Goal: Find specific page/section: Find specific page/section

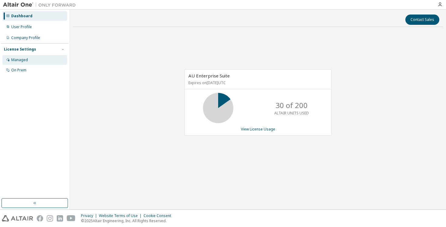
click at [28, 60] on div "Managed" at bounding box center [34, 60] width 65 height 10
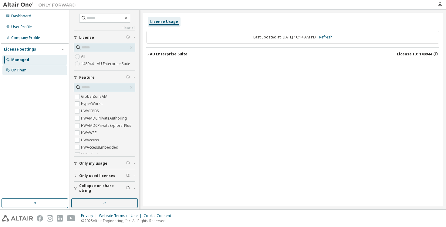
click at [36, 68] on div "On Prem" at bounding box center [34, 70] width 65 height 10
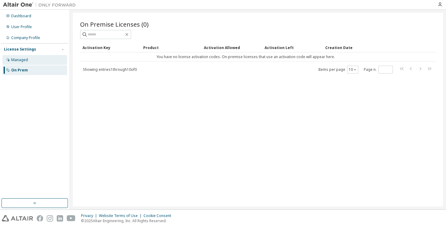
click at [52, 61] on div "Managed" at bounding box center [34, 60] width 65 height 10
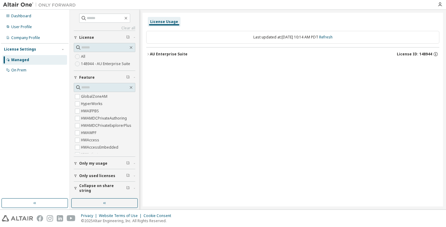
click at [283, 48] on button "AU Enterprise Suite License ID: 148944" at bounding box center [292, 54] width 293 height 13
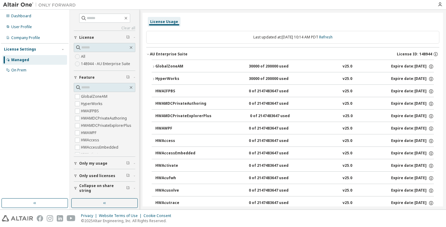
drag, startPoint x: 63, startPoint y: 84, endPoint x: 71, endPoint y: 76, distance: 11.2
click at [62, 84] on div "Dashboard User Profile Company Profile License Settings Managed On Prem" at bounding box center [35, 104] width 68 height 187
